Goal: Complete application form: Complete application form

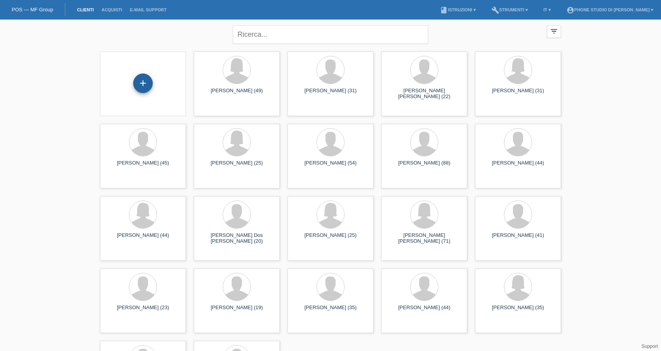
click at [142, 80] on div "+" at bounding box center [143, 83] width 20 height 20
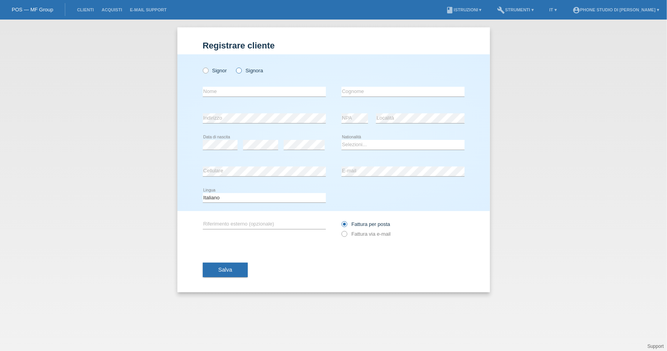
click at [235, 66] on icon at bounding box center [235, 66] width 0 height 0
click at [239, 72] on input "Signora" at bounding box center [238, 70] width 5 height 5
radio input "true"
click at [244, 89] on input "text" at bounding box center [264, 92] width 123 height 10
type input "Rossella"
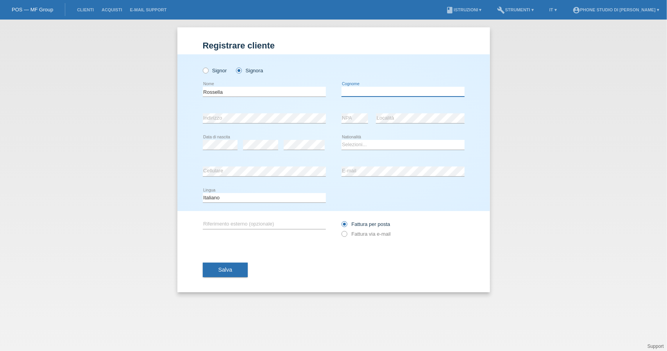
click at [438, 94] on input "text" at bounding box center [403, 92] width 123 height 10
type input "[PERSON_NAME]"
click at [356, 147] on select "Selezioni... Svizzera Austria Germania Liechtenstein ------------ Afghanistan A…" at bounding box center [403, 144] width 123 height 9
click at [358, 144] on select "Selezioni... Svizzera Austria Germania Liechtenstein ------------ Afghanistan A…" at bounding box center [403, 144] width 123 height 9
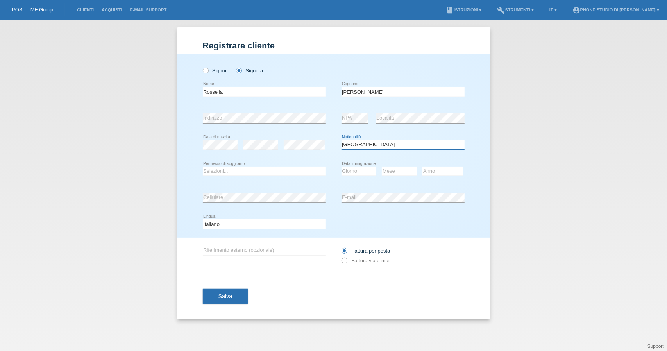
select select "IT"
click at [249, 170] on select "Selezioni... C B B - Status di rifugiato Altro" at bounding box center [264, 170] width 123 height 9
select select "C"
click at [203, 166] on select "Selezioni... C B B - Status di rifugiato Altro" at bounding box center [264, 170] width 123 height 9
click at [370, 172] on select "Giorno 01 02 03 04 05 06 07 08 09 10" at bounding box center [359, 170] width 35 height 9
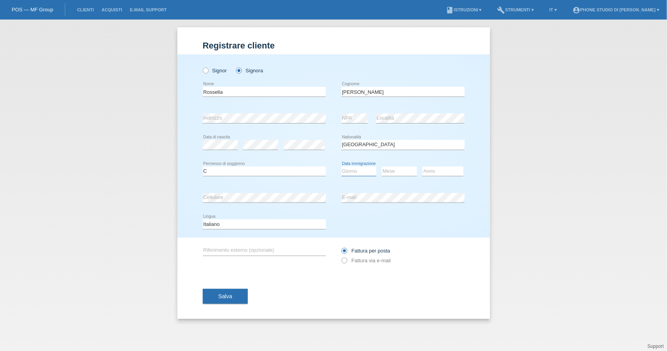
select select "20"
click at [407, 172] on select "Mese 01 02 03 04 05 06 07 08 09 10 11" at bounding box center [399, 170] width 35 height 9
select select "08"
click at [433, 167] on select "Anno 2025 2024 2023 2022 2021 2020 2019 2018 2017 2016 2015 2014 2013 2012 2011…" at bounding box center [442, 170] width 41 height 9
select select "1984"
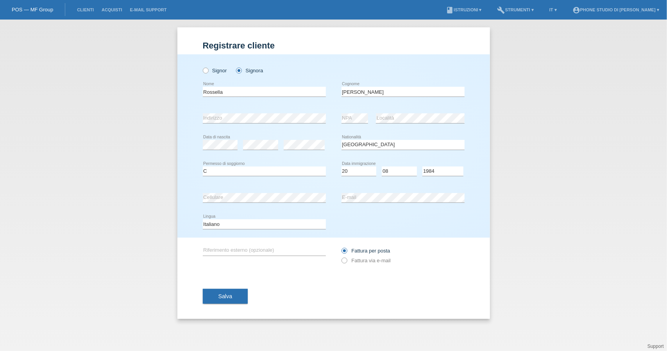
click at [417, 230] on div "Deutsch Français Italiano English error Lingua" at bounding box center [334, 224] width 262 height 27
click at [340, 256] on icon at bounding box center [340, 256] width 0 height 0
click at [346, 260] on input "Fattura via e-mail" at bounding box center [344, 263] width 5 height 10
radio input "true"
click at [236, 295] on button "Salva" at bounding box center [225, 296] width 45 height 15
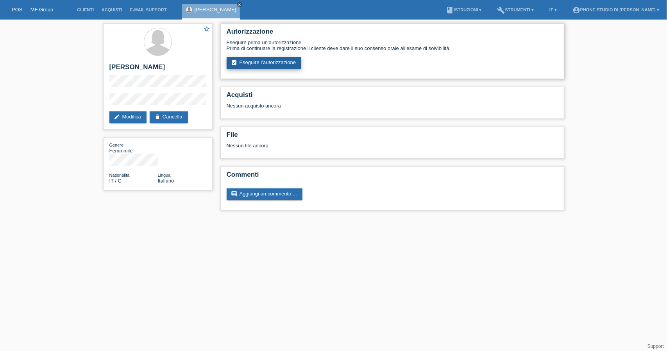
click at [254, 63] on link "assignment_turned_in Eseguire l’autorizzazione" at bounding box center [264, 63] width 75 height 12
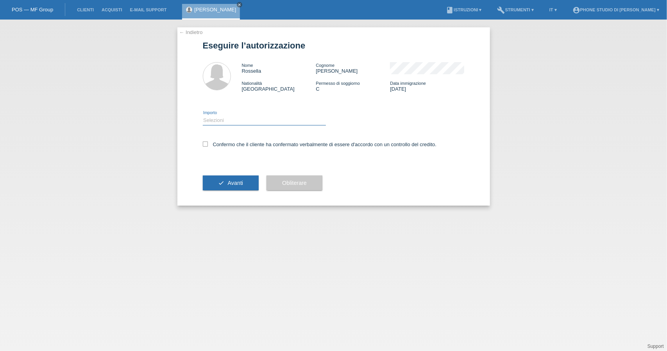
click at [238, 118] on select "Selezioni CHF 1.00 - CHF 499.00 CHF 500.00 - CHF 1'999.00 CHF 2'000.00 - CHF 6'…" at bounding box center [264, 120] width 123 height 9
select select "1"
click at [203, 116] on select "Selezioni CHF 1.00 - CHF 499.00 CHF 500.00 - CHF 1'999.00 CHF 2'000.00 - CHF 6'…" at bounding box center [264, 120] width 123 height 9
click at [207, 146] on icon at bounding box center [205, 143] width 5 height 5
click at [207, 146] on input "Confermo che il cliente ha confermato verbalmente di essere d'accordo con un co…" at bounding box center [205, 143] width 5 height 5
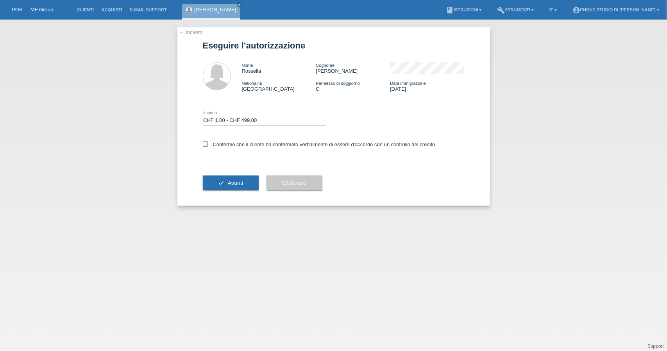
checkbox input "true"
click at [244, 186] on button "check Avanti" at bounding box center [231, 182] width 56 height 15
